Goal: Information Seeking & Learning: Learn about a topic

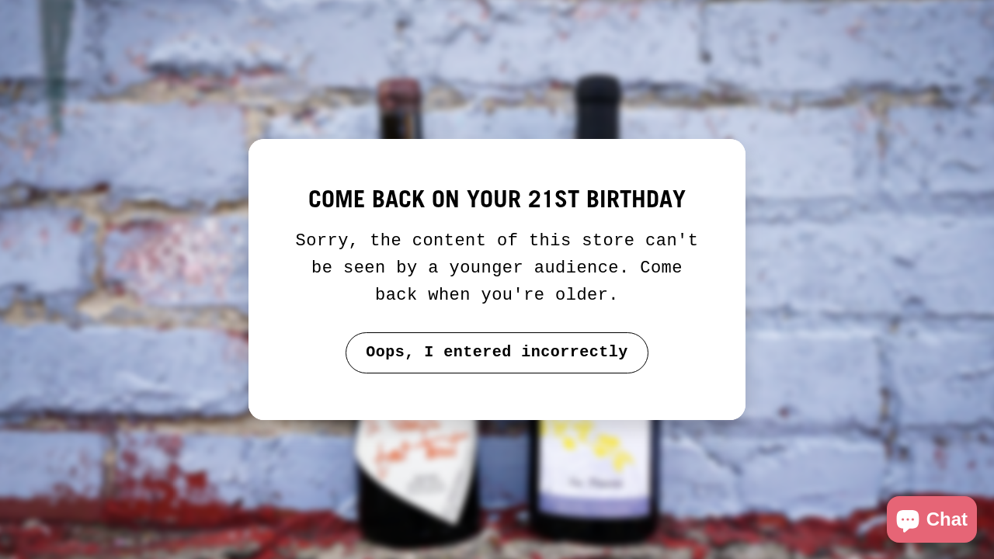
drag, startPoint x: 596, startPoint y: 351, endPoint x: 176, endPoint y: 13, distance: 538.4
click at [596, 352] on button "Oops, I entered incorrectly" at bounding box center [497, 352] width 303 height 40
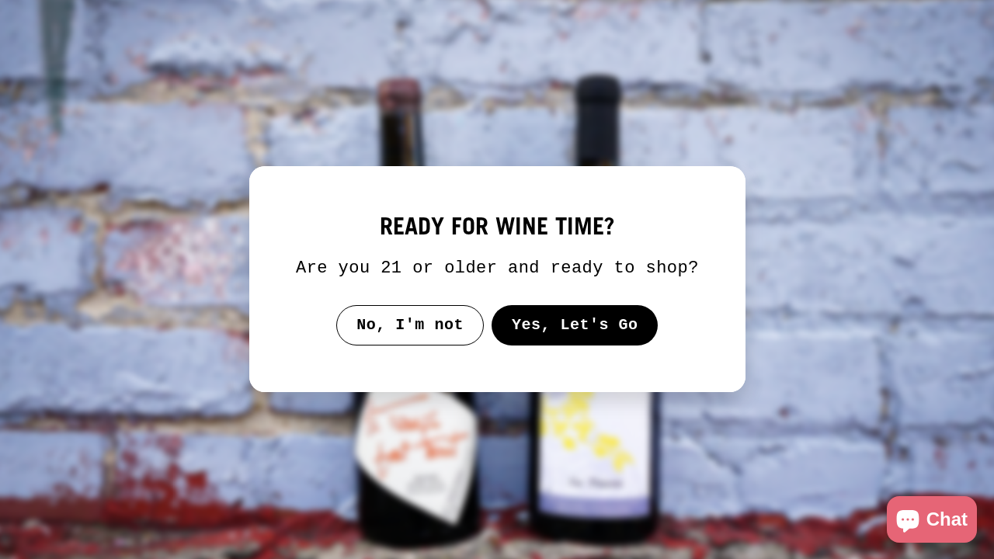
click at [556, 333] on button "Yes, Let's Go" at bounding box center [574, 325] width 167 height 40
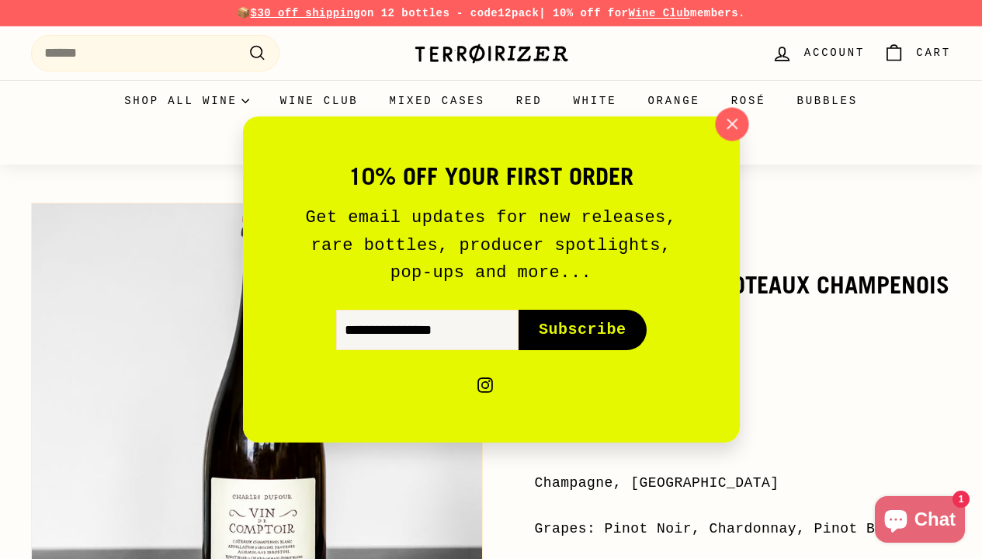
click at [732, 132] on icon "button" at bounding box center [731, 124] width 23 height 23
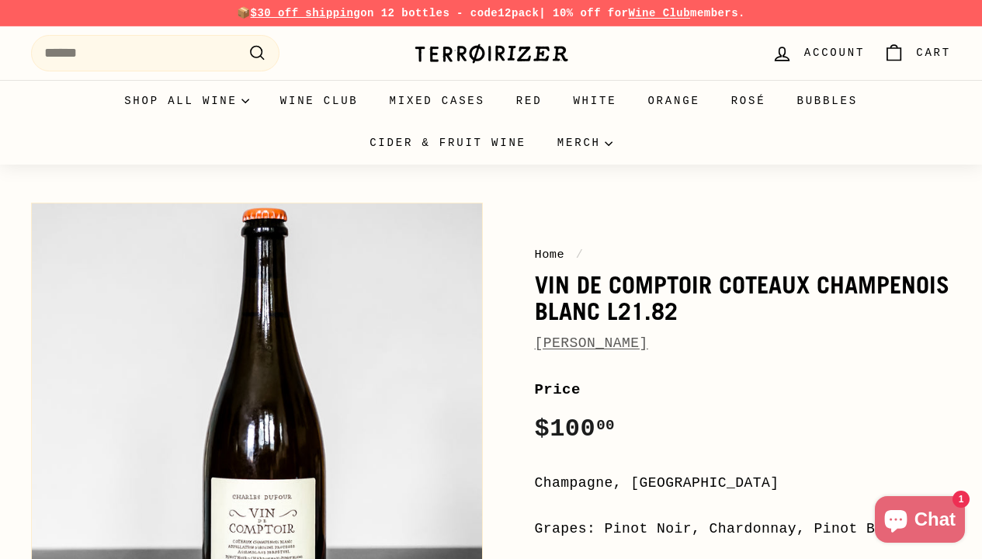
click at [571, 340] on link "[PERSON_NAME]" at bounding box center [591, 343] width 113 height 16
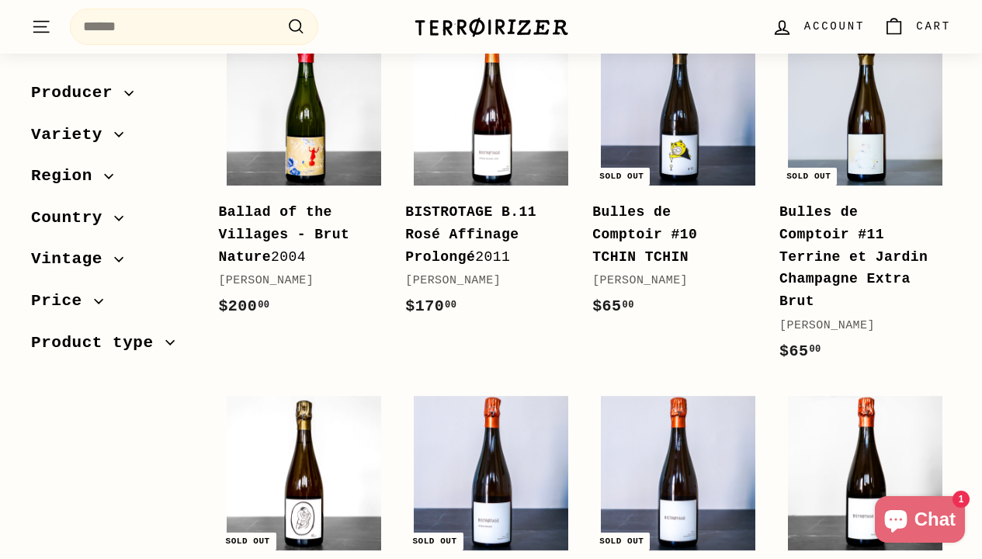
scroll to position [180, 0]
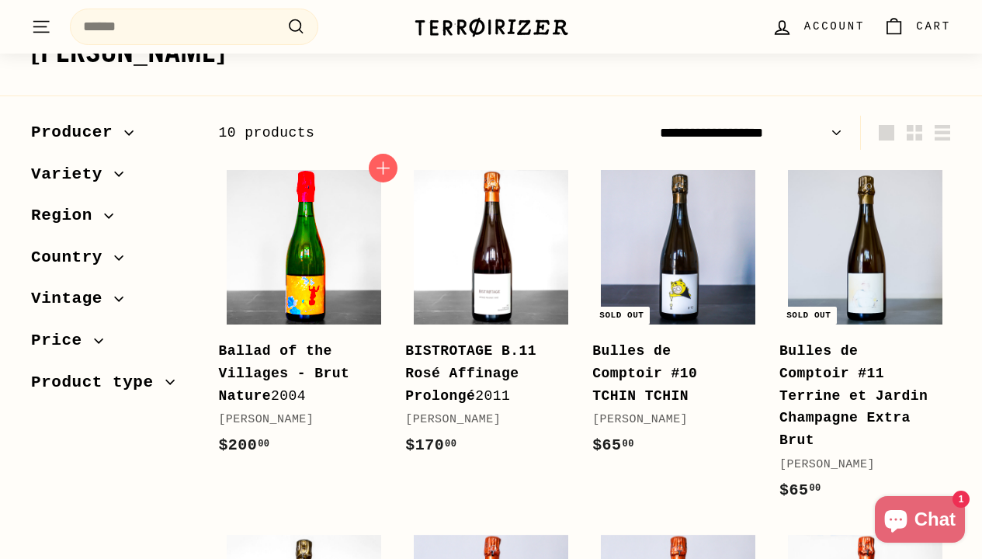
click at [314, 284] on img at bounding box center [304, 247] width 155 height 155
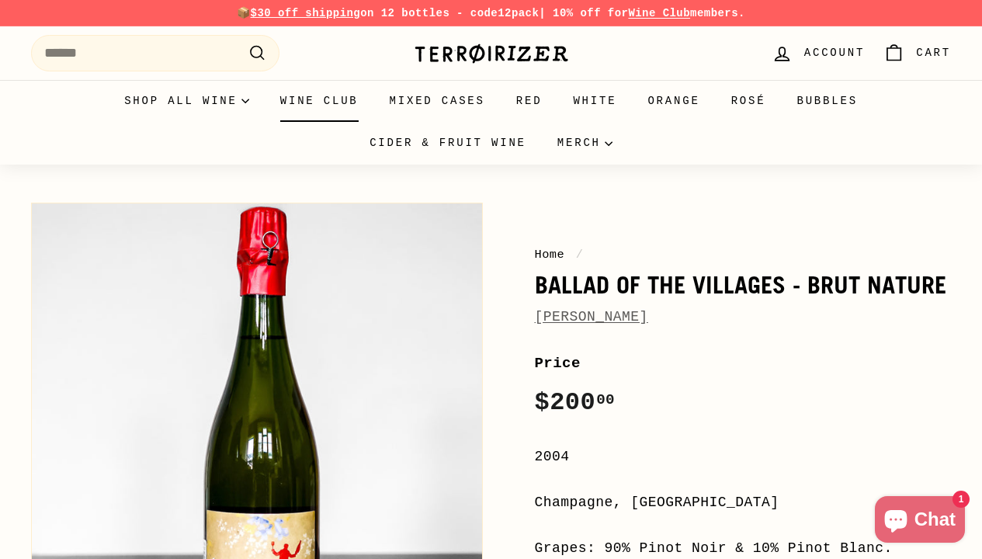
click at [346, 96] on link "Wine Club" at bounding box center [319, 101] width 109 height 42
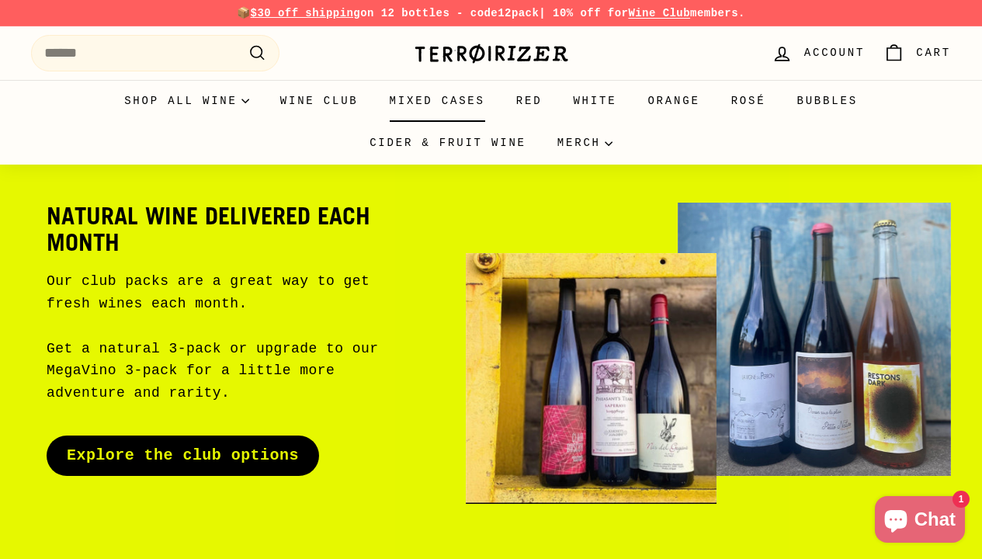
click at [456, 108] on link "Mixed Cases" at bounding box center [437, 101] width 127 height 42
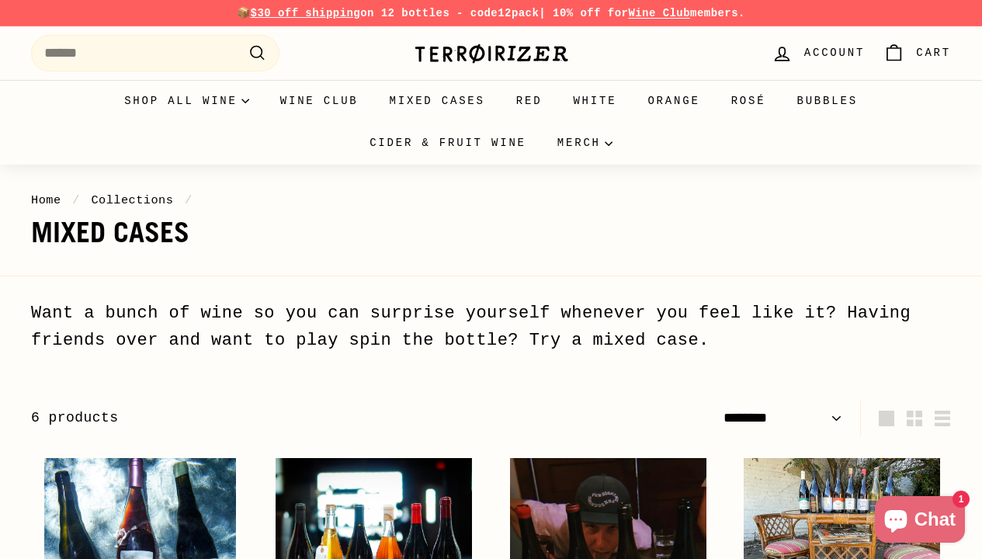
select select "******"
click at [591, 94] on link "White" at bounding box center [594, 101] width 75 height 42
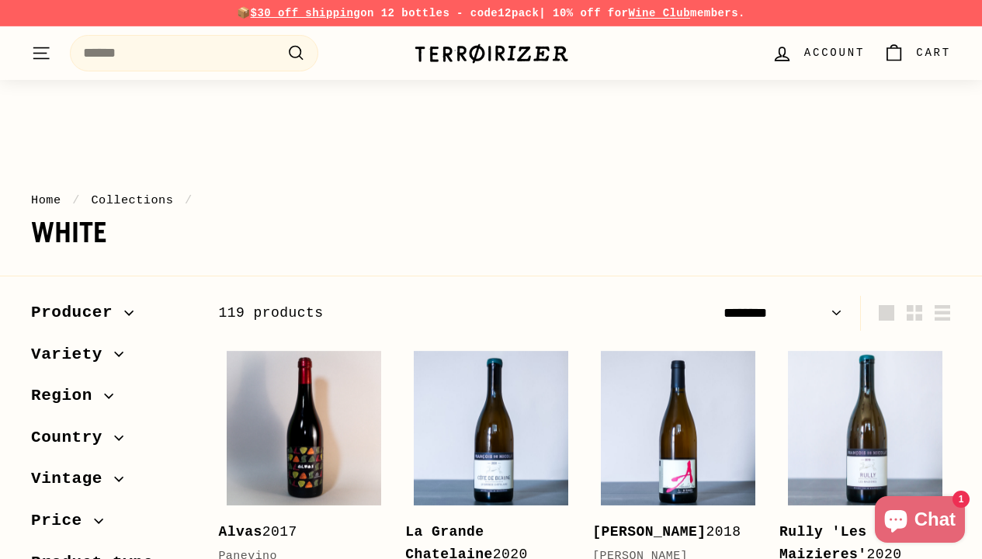
select select "******"
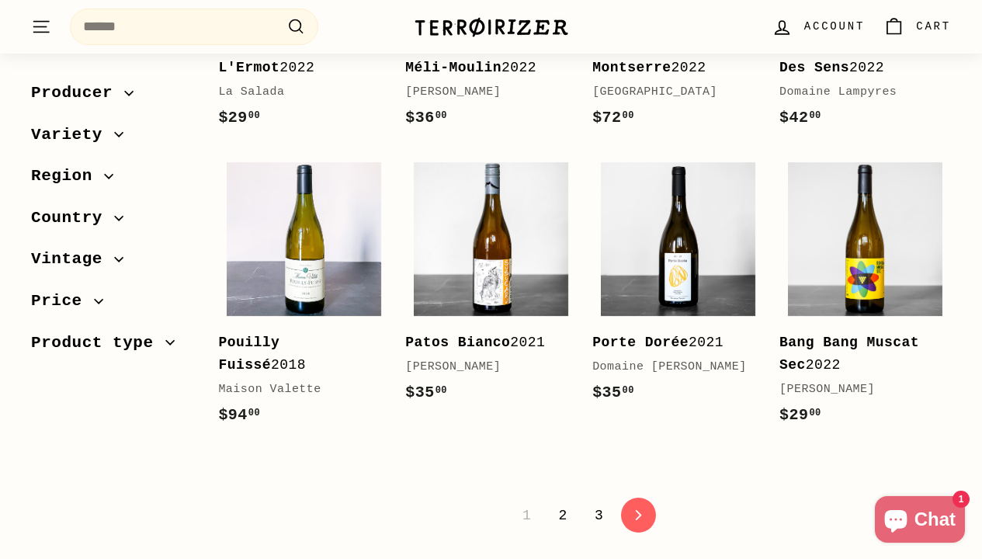
scroll to position [2952, 0]
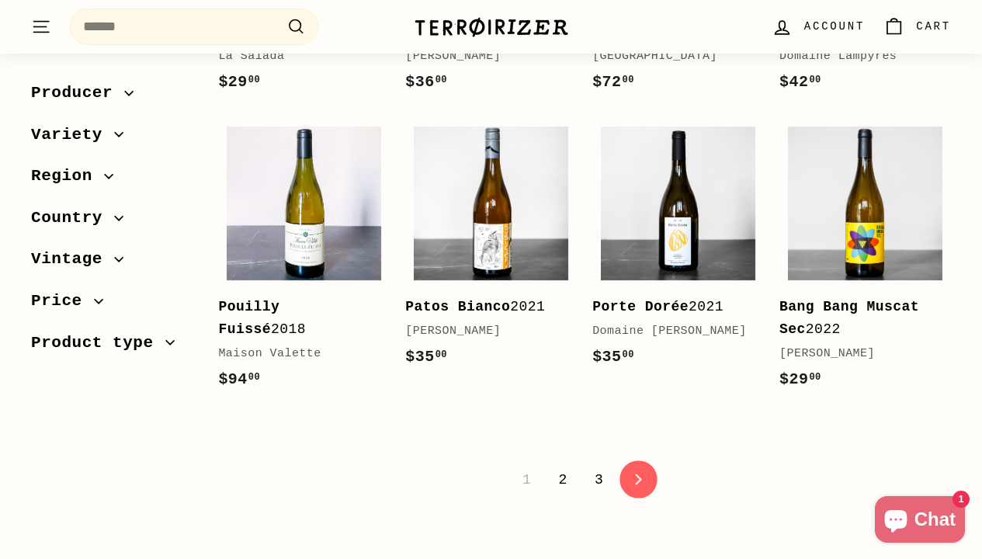
click at [643, 474] on icon "icon-chevron" at bounding box center [639, 479] width 11 height 11
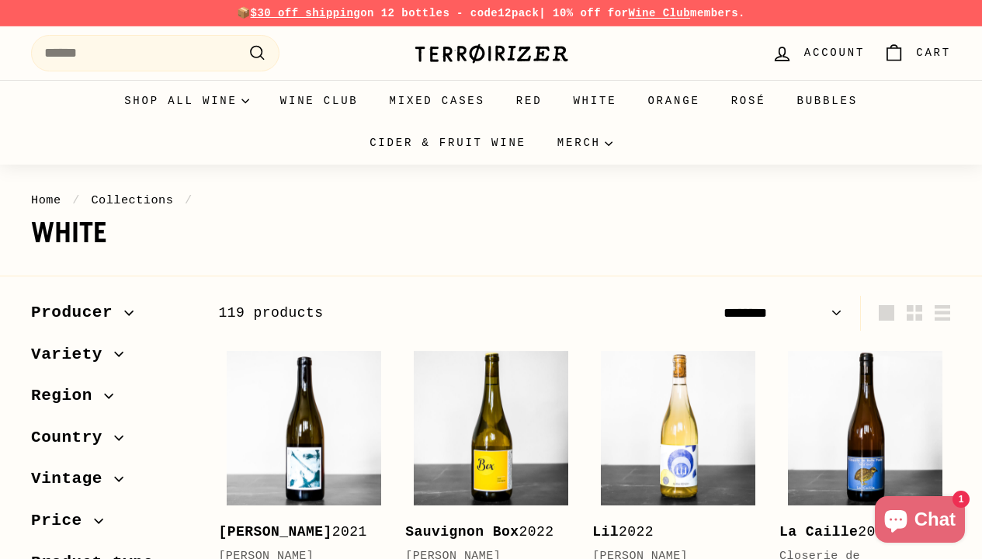
select select "******"
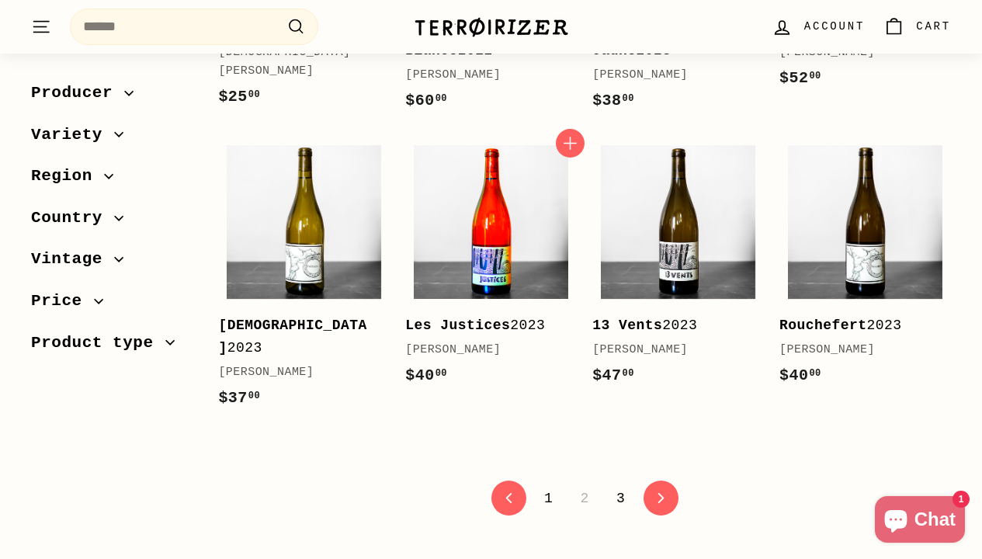
scroll to position [2946, 0]
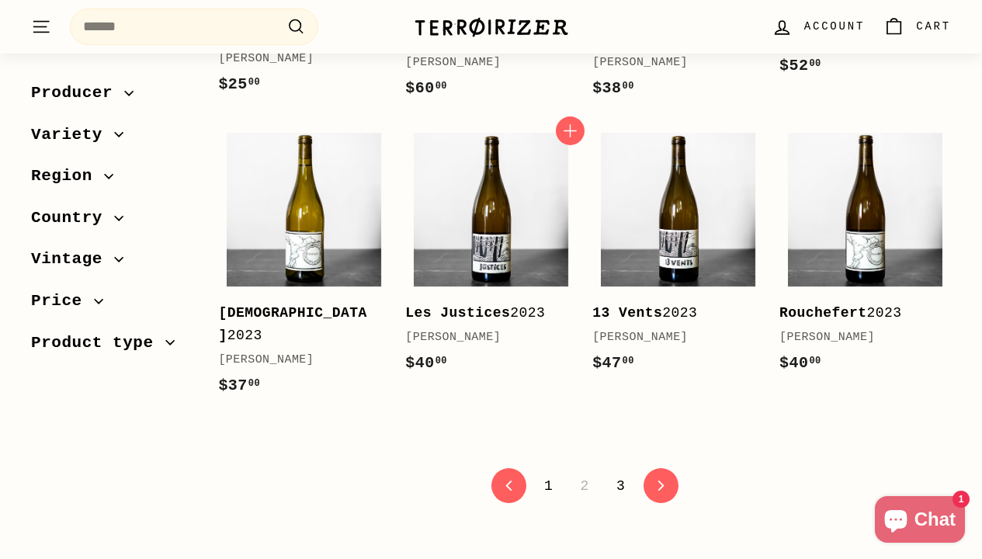
click at [484, 321] on b "Les Justices" at bounding box center [457, 313] width 105 height 16
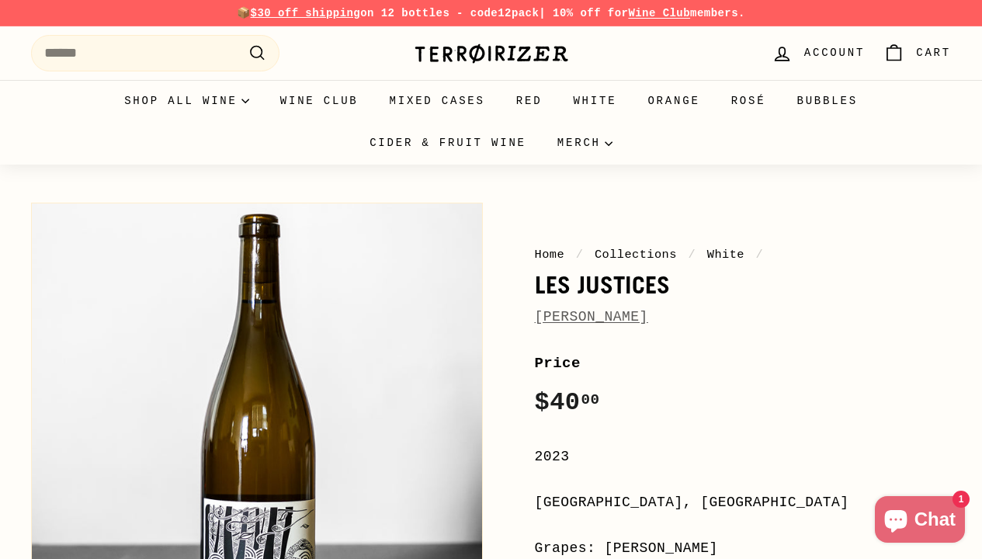
click at [648, 323] on link "[PERSON_NAME]" at bounding box center [591, 317] width 113 height 16
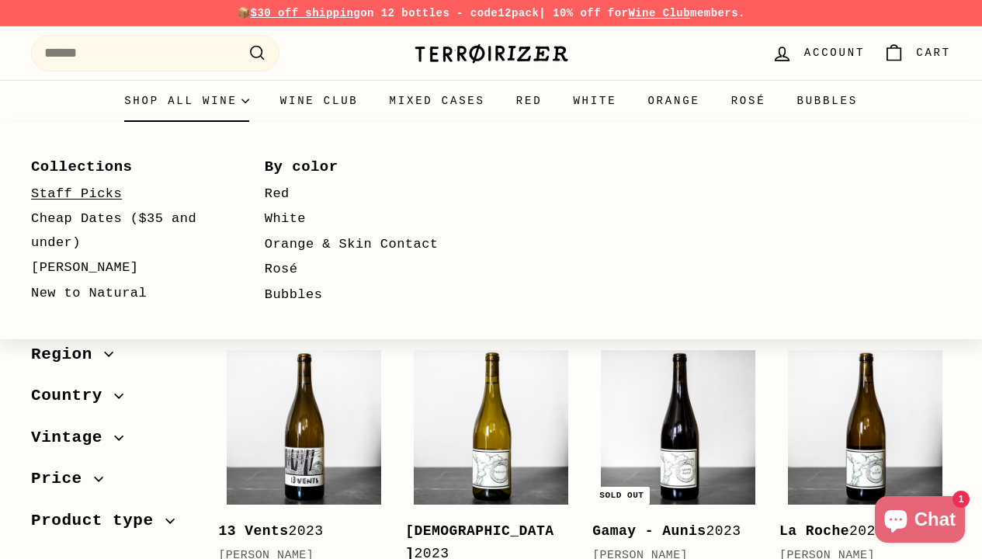
click at [86, 197] on link "Staff Picks" at bounding box center [125, 195] width 189 height 26
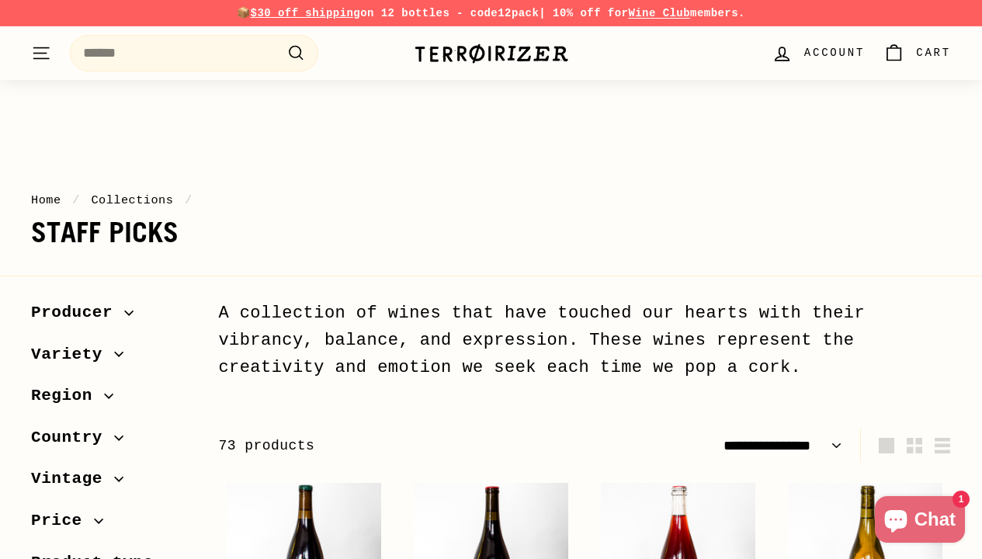
select select "**********"
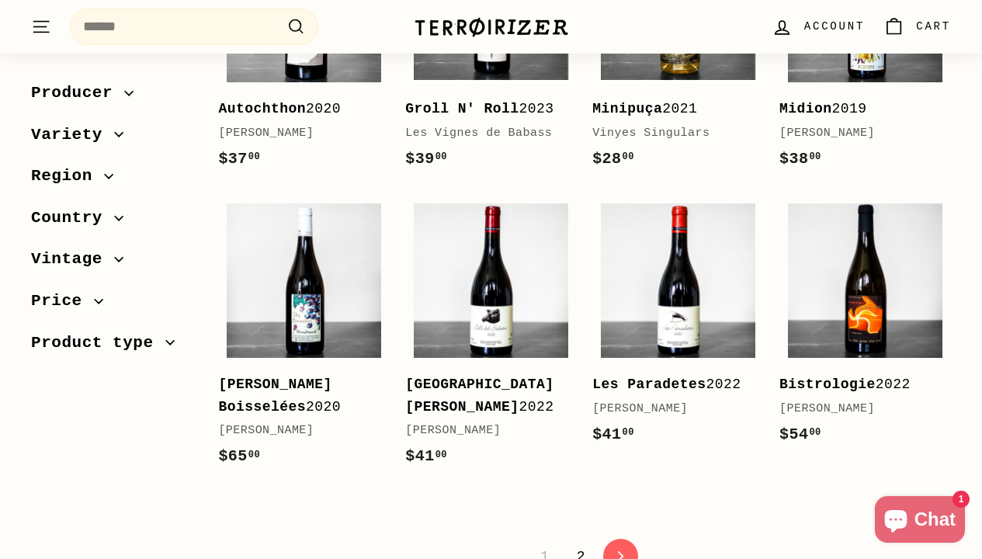
scroll to position [2970, 0]
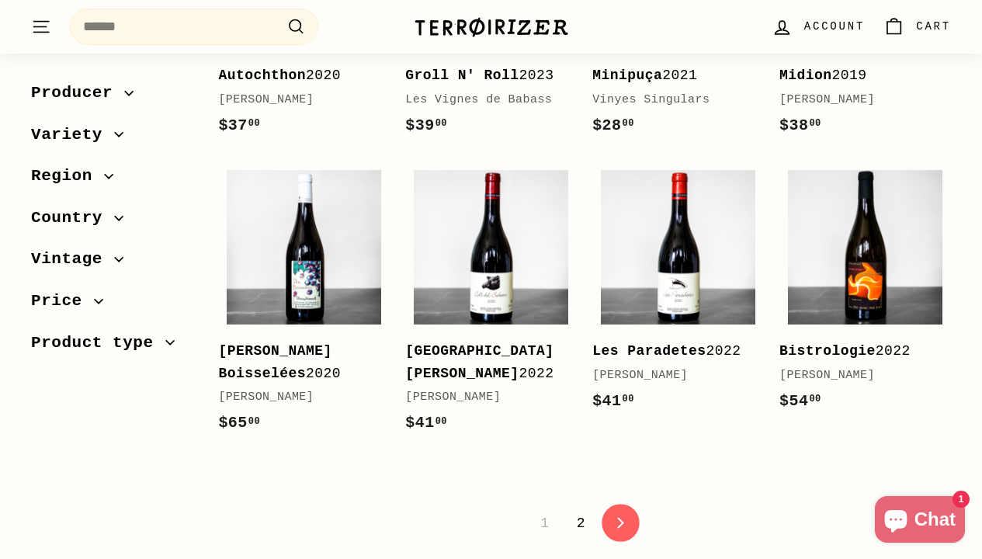
click at [613, 505] on link "icon-chevron Next" at bounding box center [621, 524] width 38 height 38
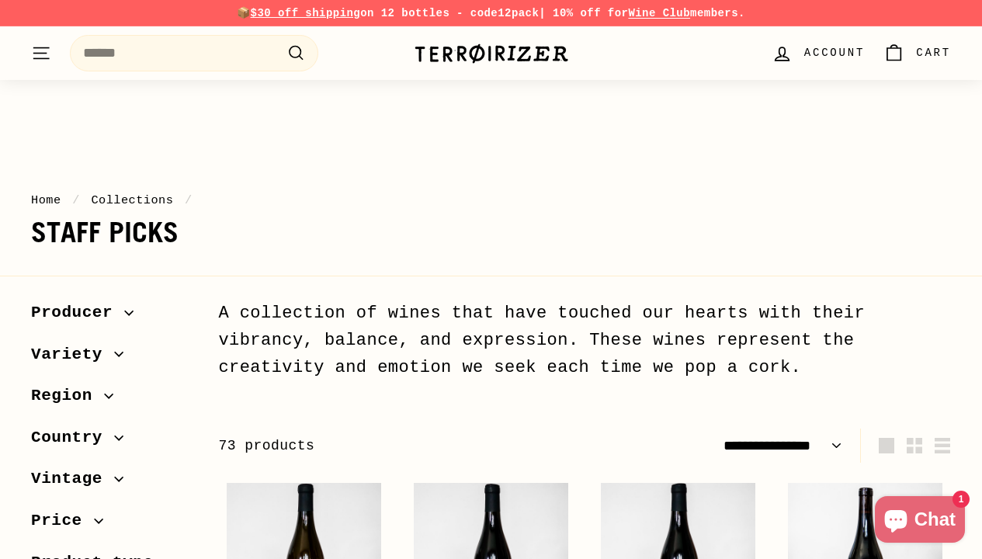
select select "**********"
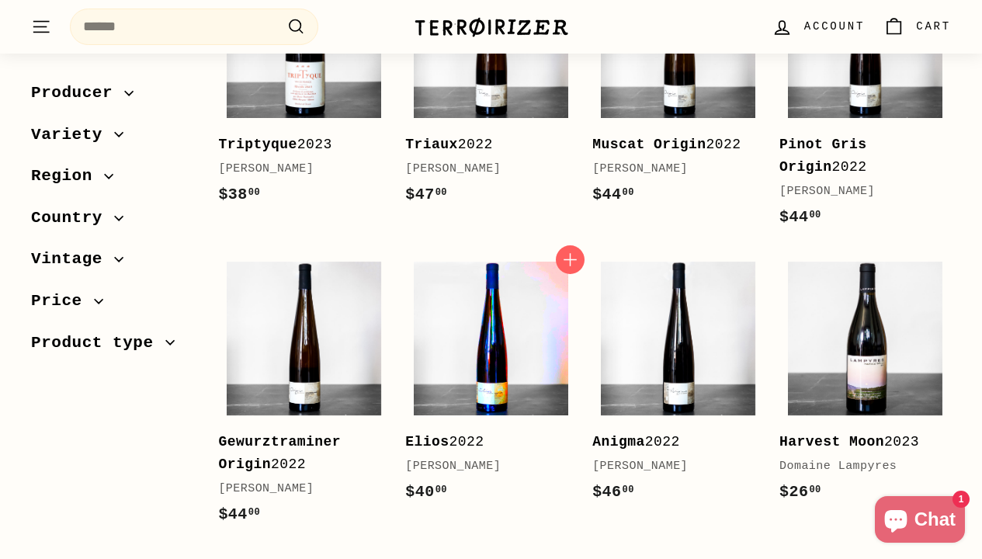
scroll to position [1015, 0]
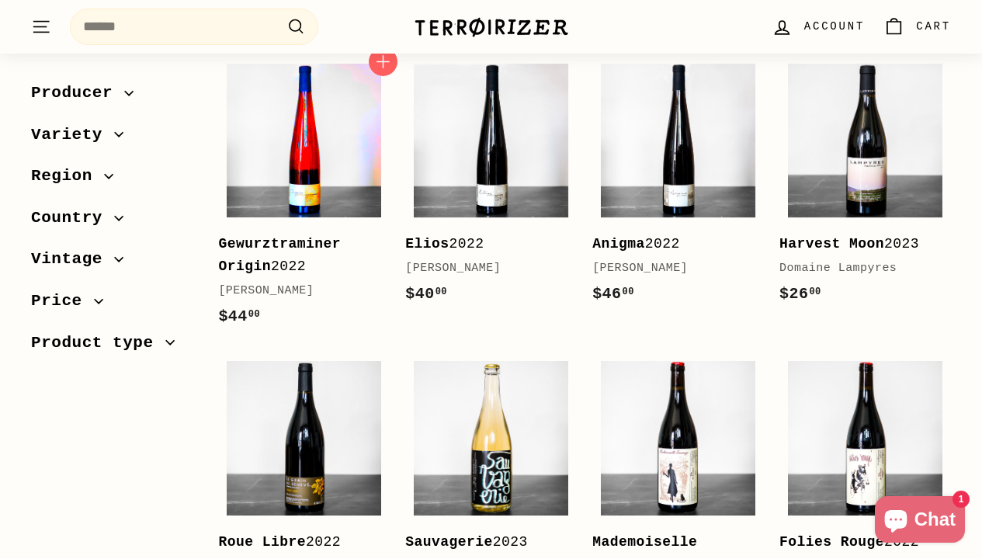
click at [308, 196] on img at bounding box center [304, 141] width 155 height 155
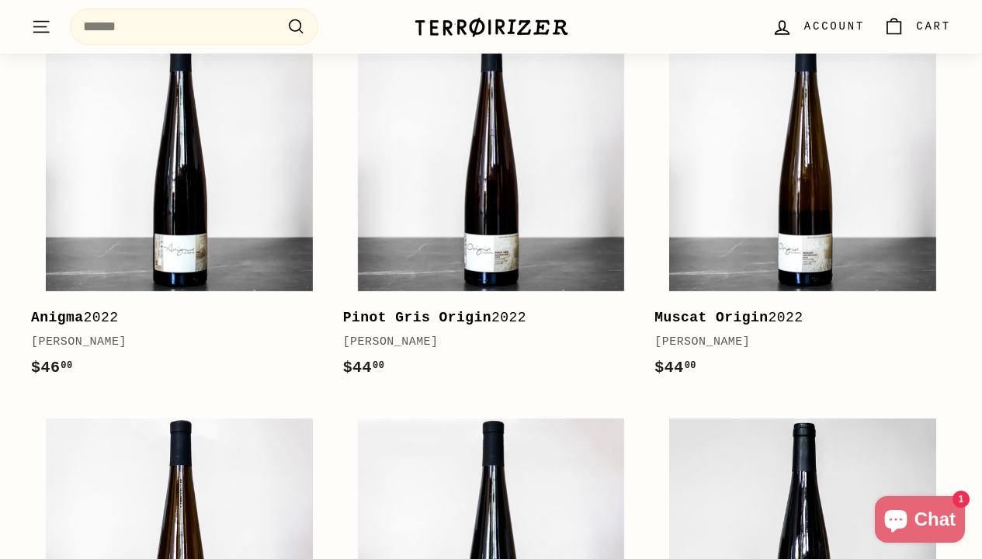
scroll to position [1934, 0]
